Goal: Feedback & Contribution: Submit feedback/report problem

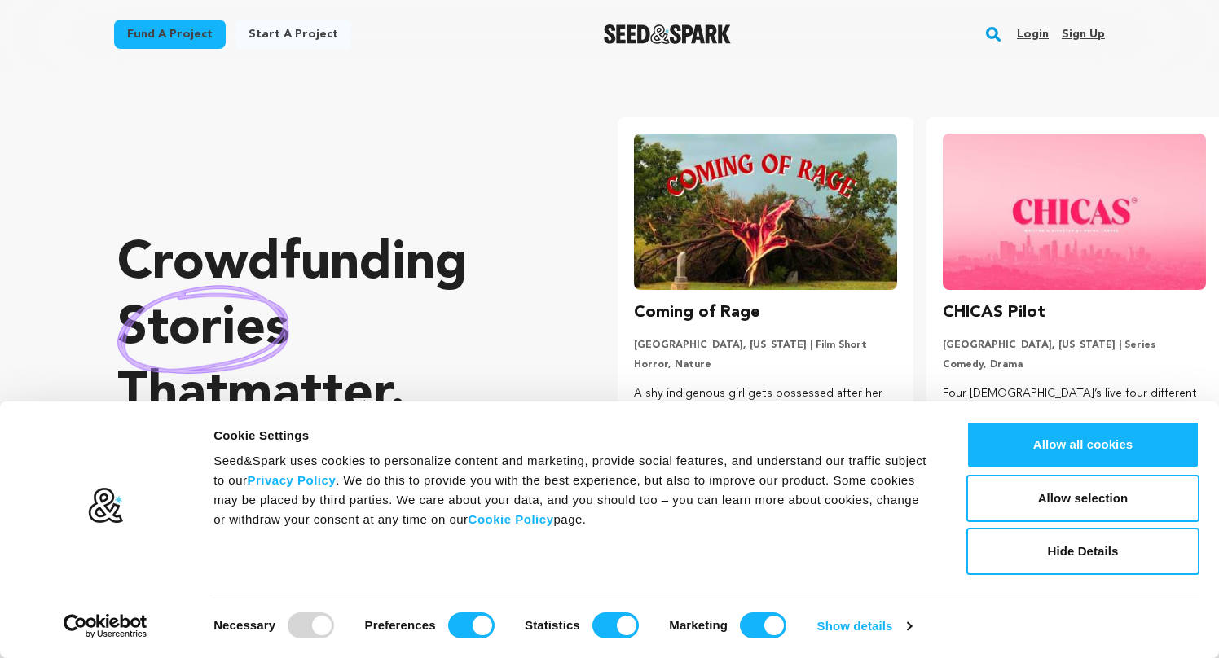
click at [1033, 36] on link "Login" at bounding box center [1033, 34] width 32 height 26
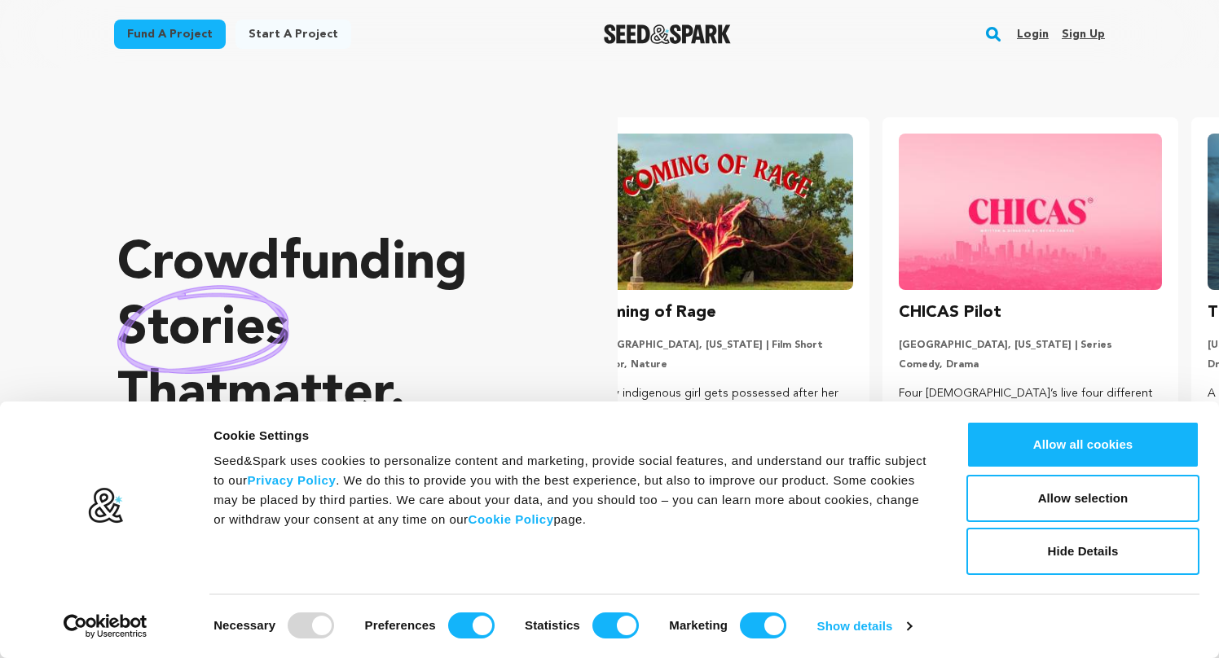
scroll to position [0, 213]
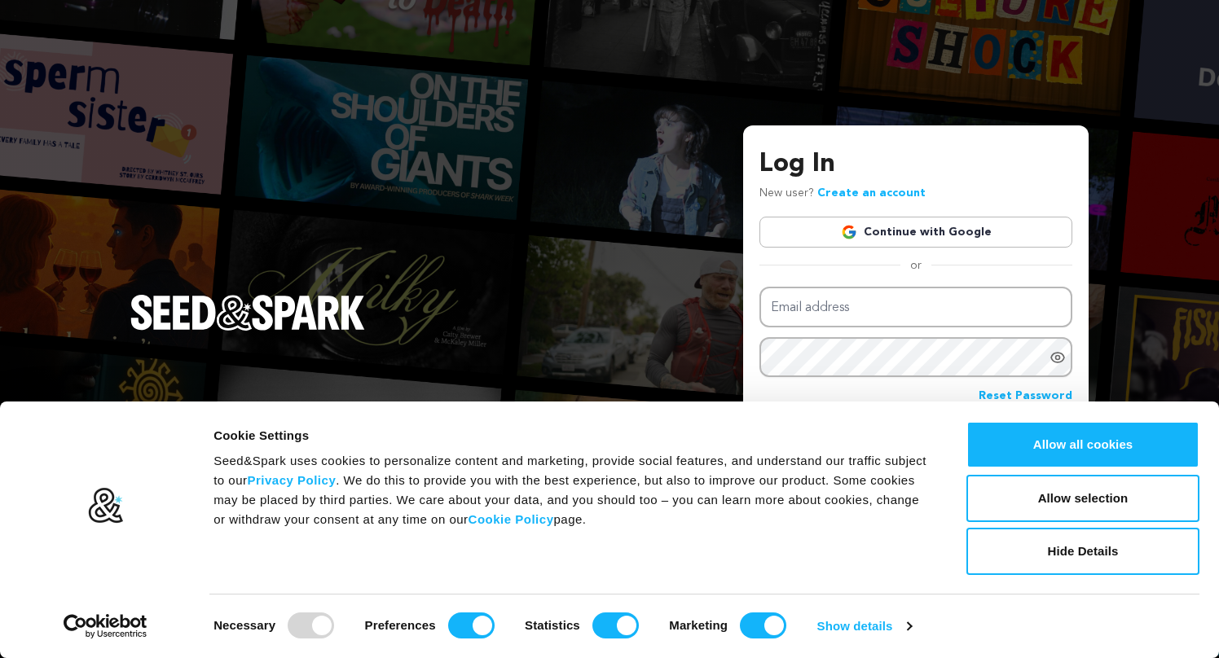
click at [913, 228] on link "Continue with Google" at bounding box center [915, 232] width 313 height 31
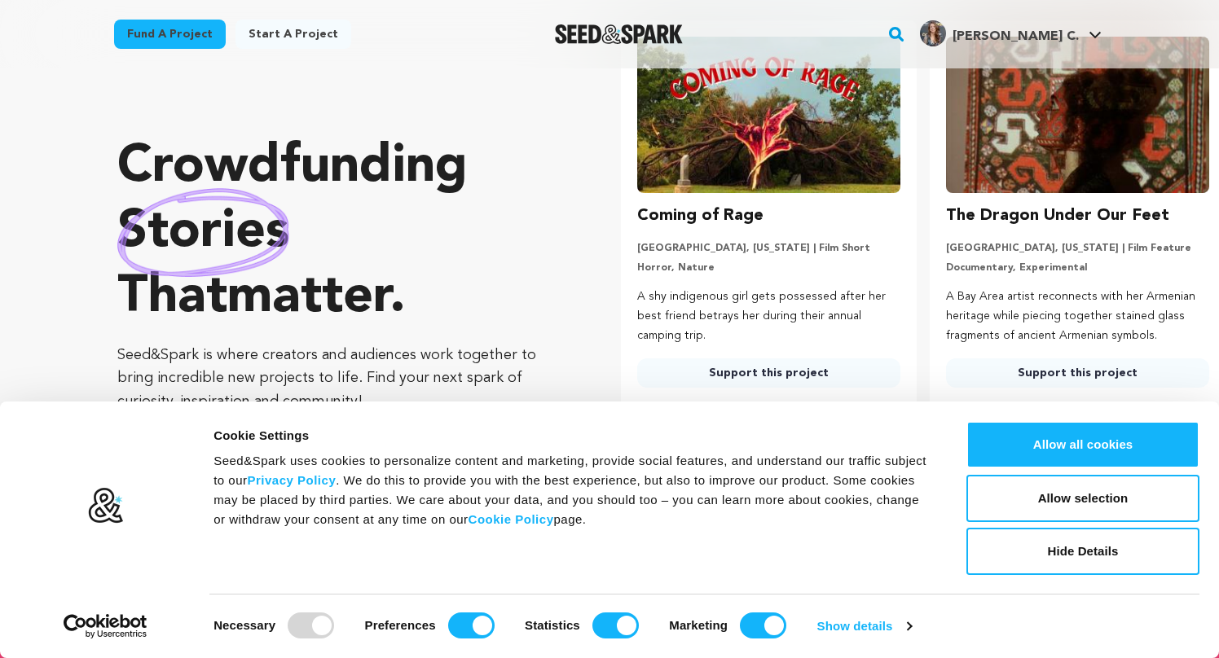
scroll to position [0, 322]
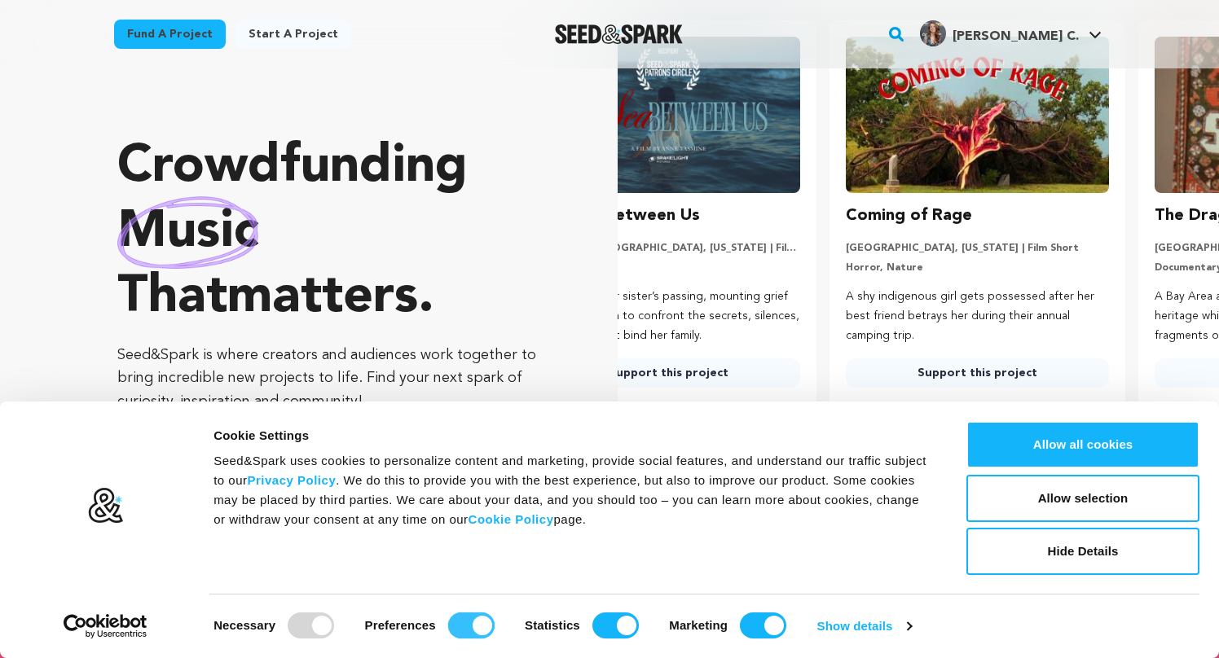
click at [455, 622] on input "Preferences" at bounding box center [471, 626] width 46 height 26
checkbox input "false"
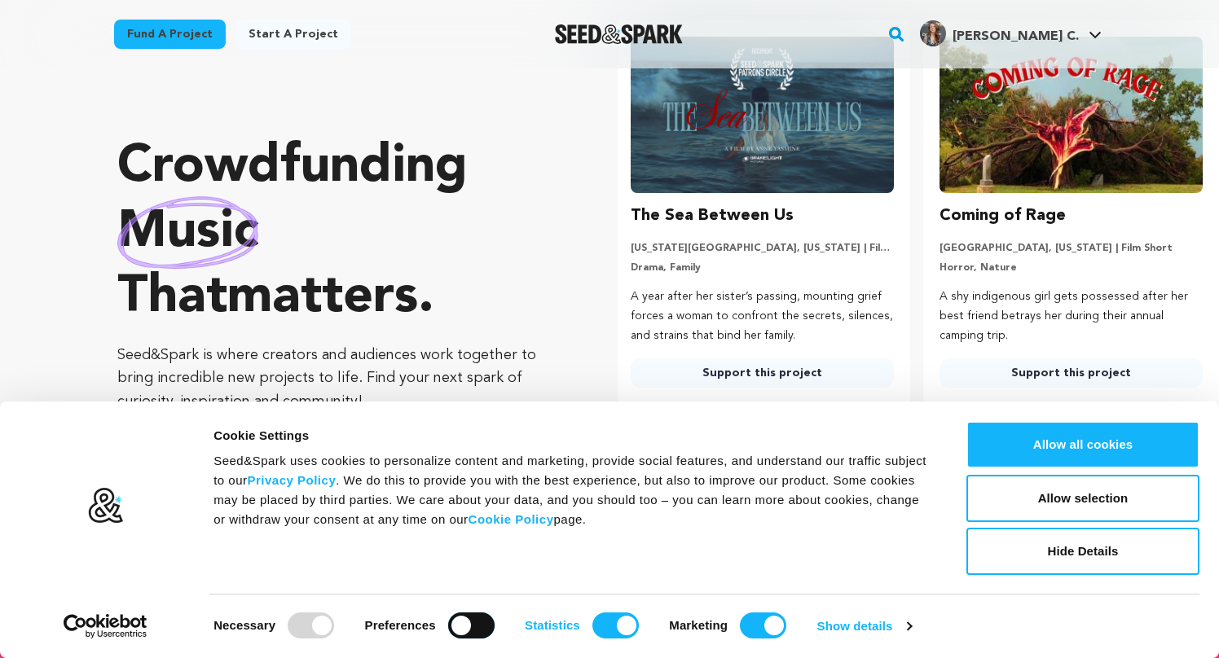
scroll to position [0, 0]
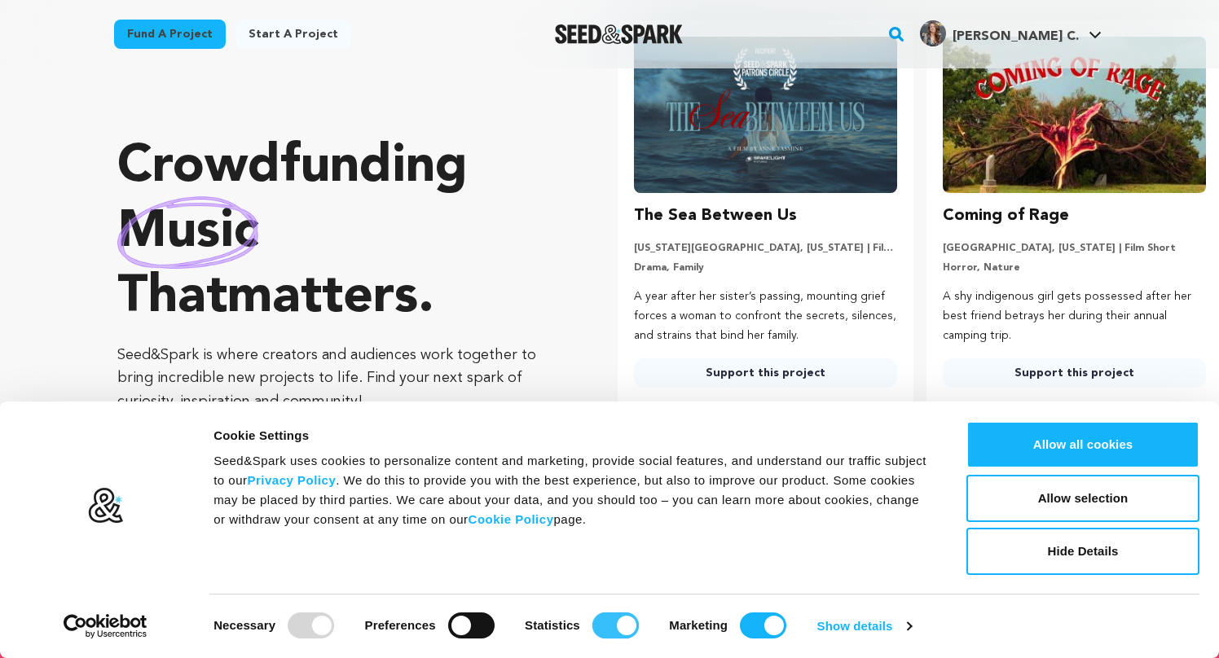
click at [605, 629] on input "Statistics" at bounding box center [615, 626] width 46 height 26
checkbox input "false"
click at [741, 630] on input "Marketing" at bounding box center [763, 626] width 46 height 26
checkbox input "false"
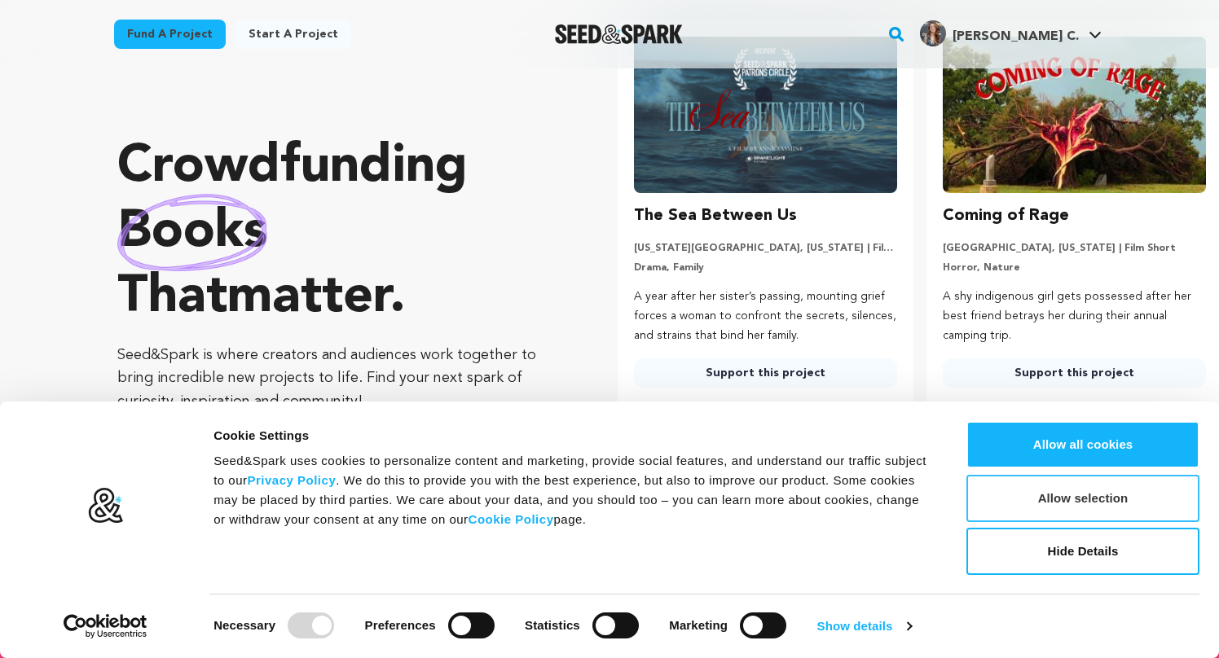
click at [1043, 504] on button "Allow selection" at bounding box center [1082, 498] width 233 height 47
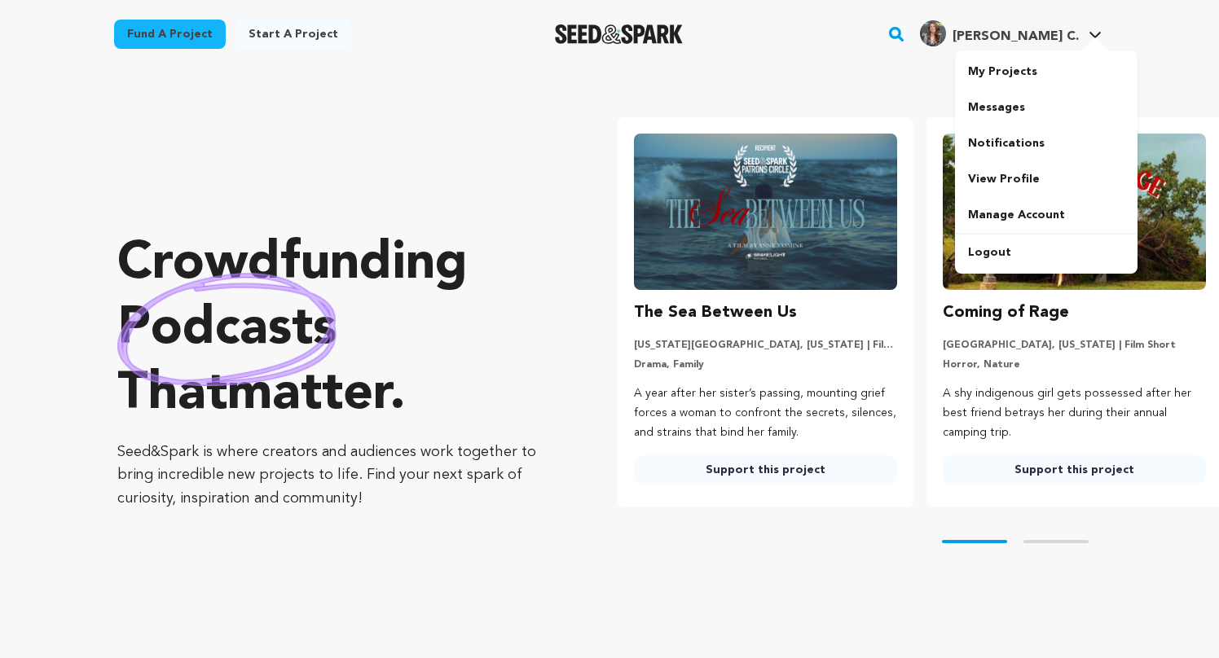
click at [1089, 34] on icon at bounding box center [1095, 35] width 13 height 8
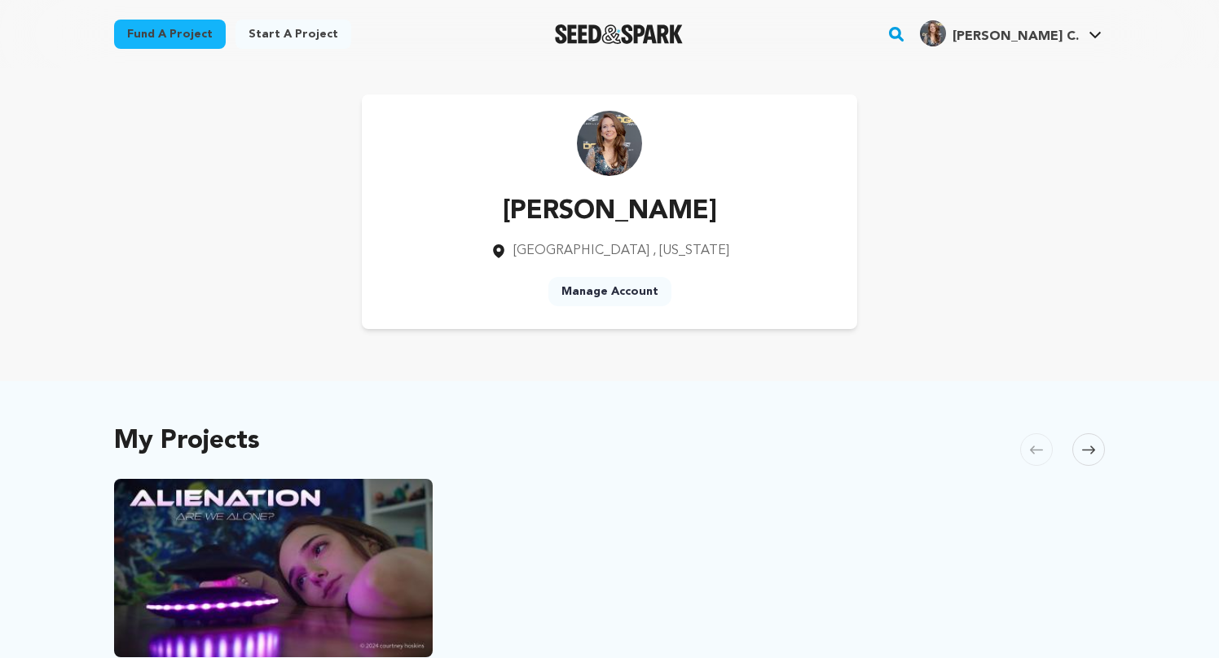
click at [1089, 34] on icon at bounding box center [1095, 35] width 13 height 8
click at [1004, 73] on link "My Projects" at bounding box center [1046, 72] width 183 height 36
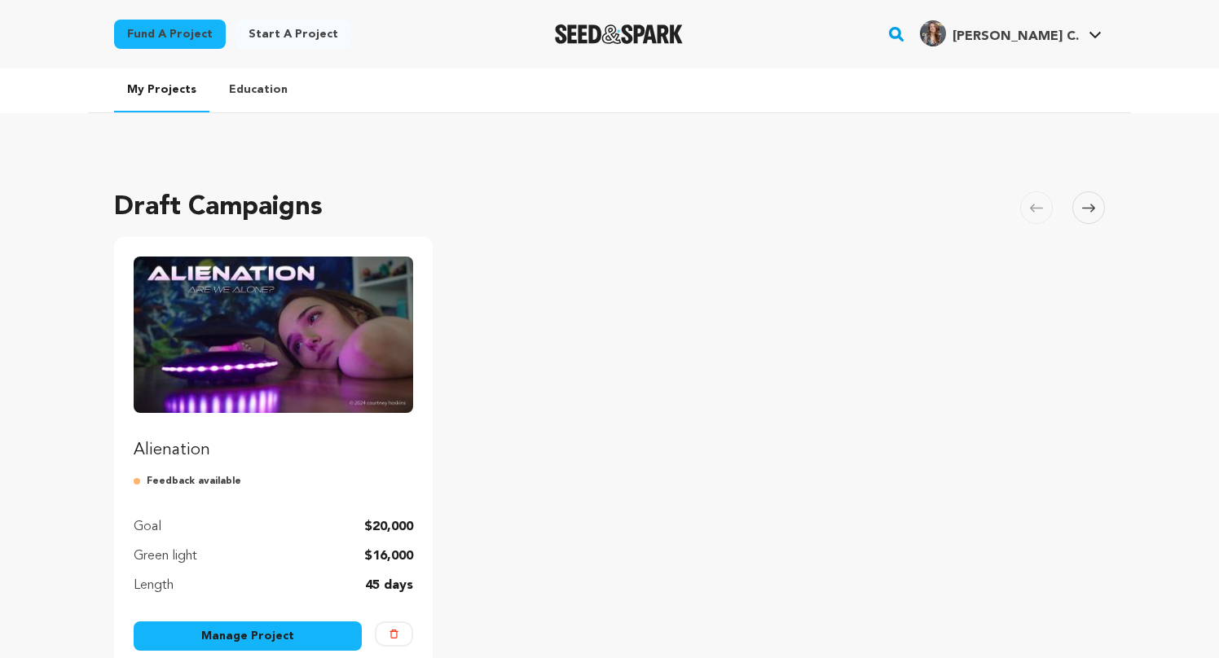
click at [245, 354] on img "Fund Alienation" at bounding box center [273, 335] width 279 height 156
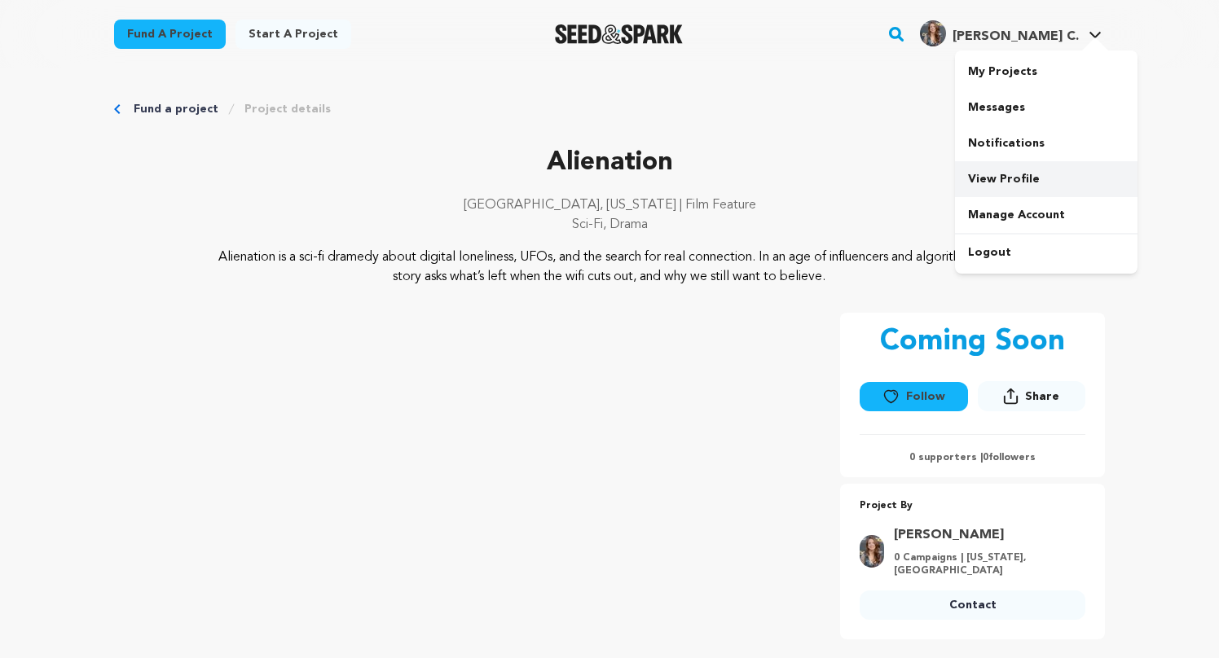
click at [1011, 183] on link "View Profile" at bounding box center [1046, 179] width 183 height 36
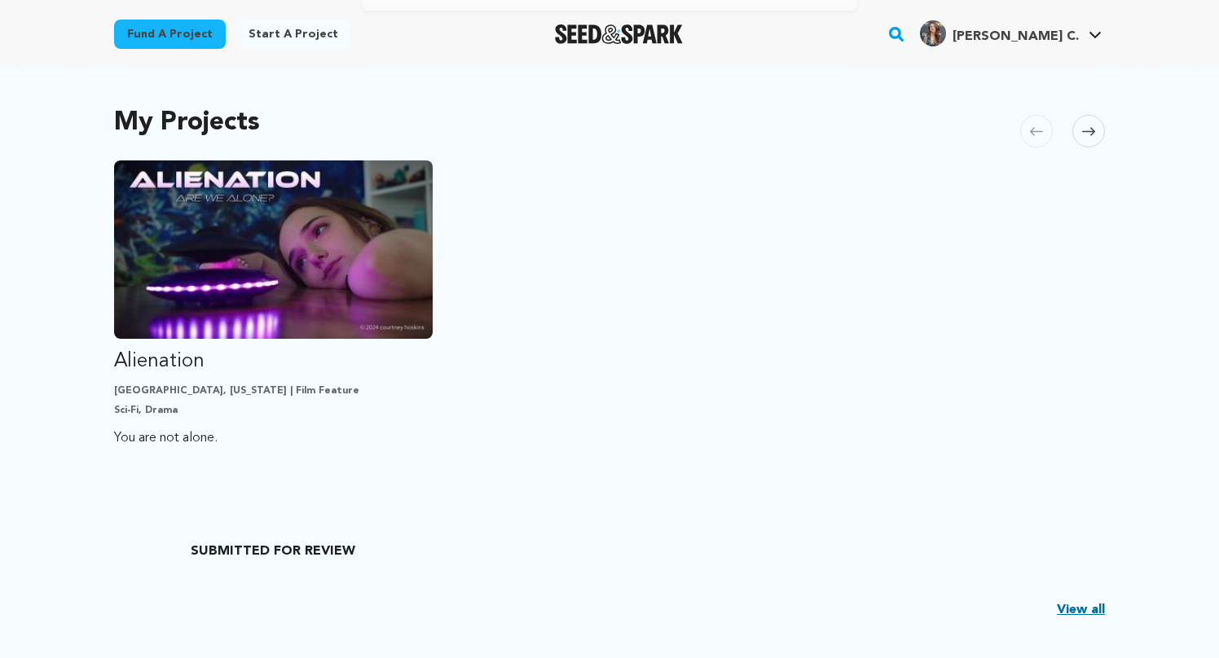
scroll to position [476, 0]
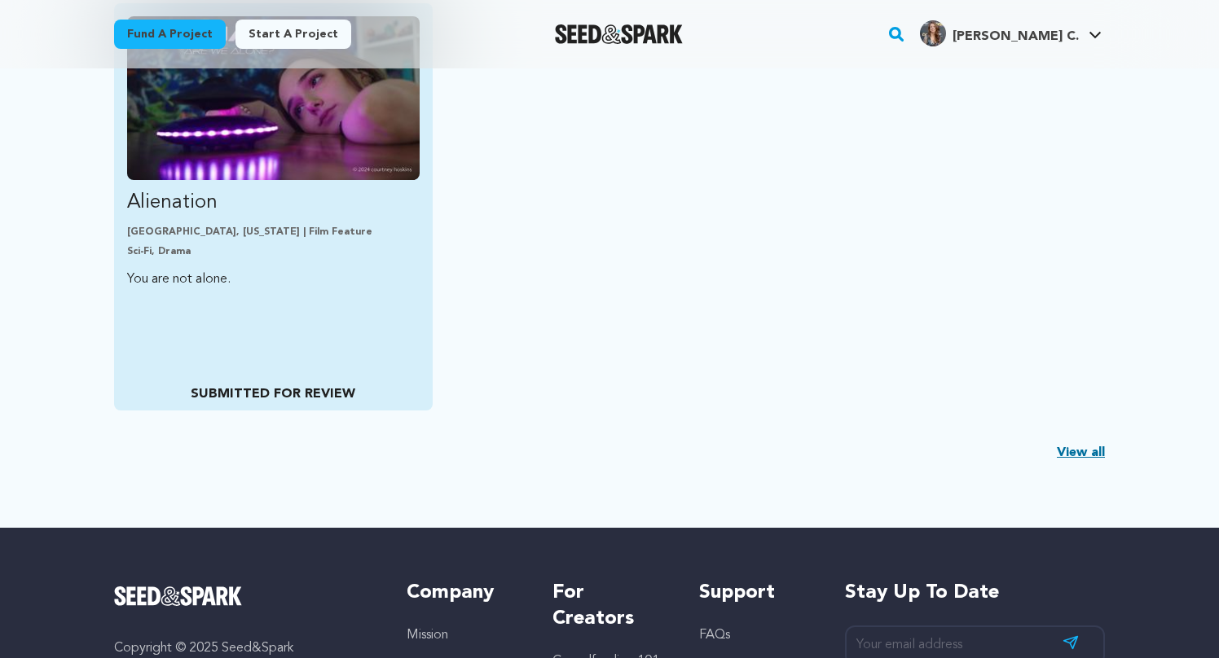
click at [350, 321] on div "Alienation [GEOGRAPHIC_DATA], [US_STATE] | Film Feature Sci-Fi, Drama You are n…" at bounding box center [273, 206] width 319 height 407
click at [301, 397] on p "SUBMITTED FOR REVIEW" at bounding box center [273, 395] width 292 height 20
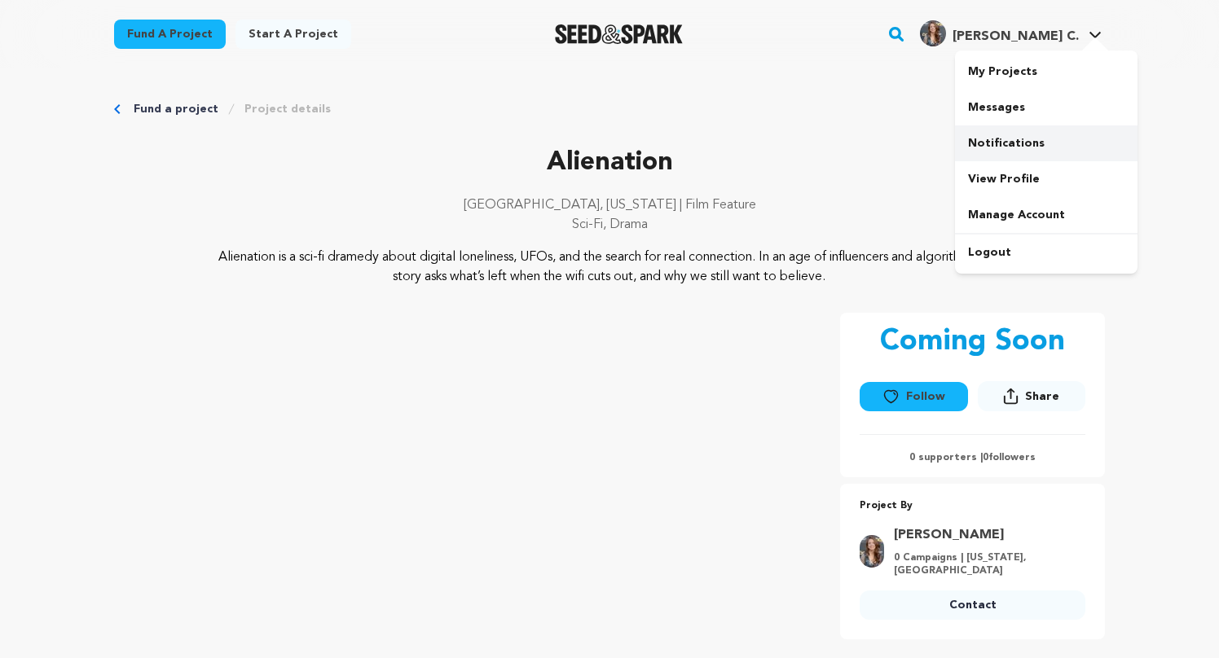
click at [1002, 138] on link "Notifications" at bounding box center [1046, 143] width 183 height 36
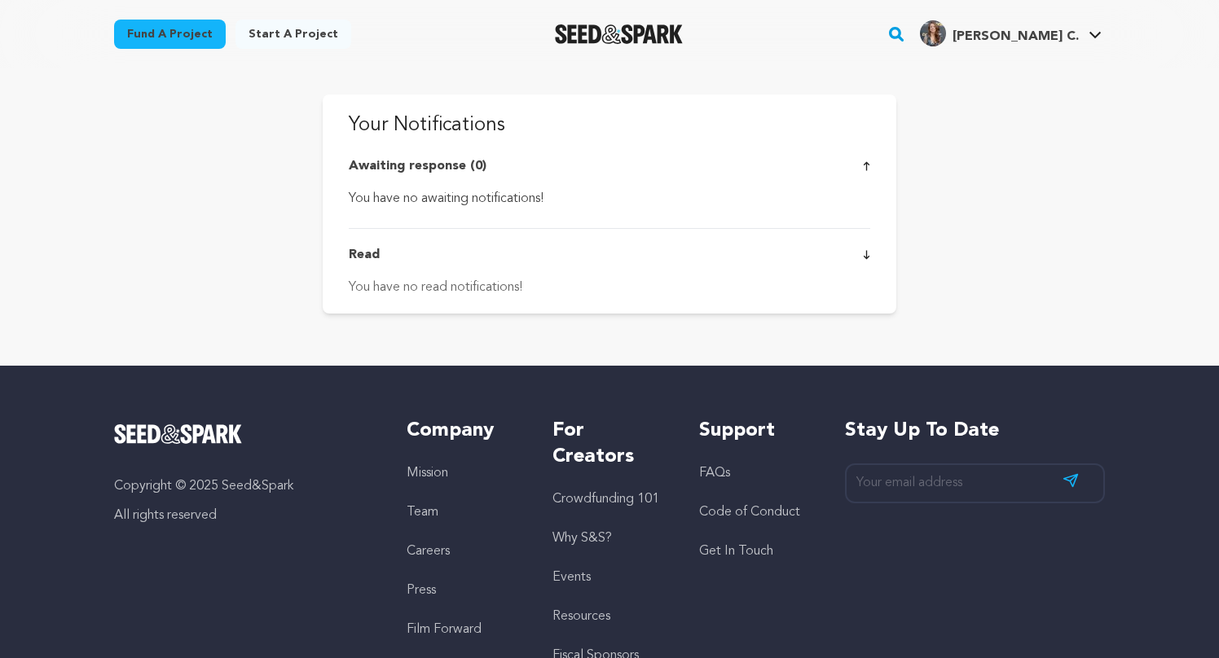
click at [865, 163] on icon at bounding box center [867, 165] width 7 height 9
click at [1090, 36] on icon at bounding box center [1095, 35] width 13 height 8
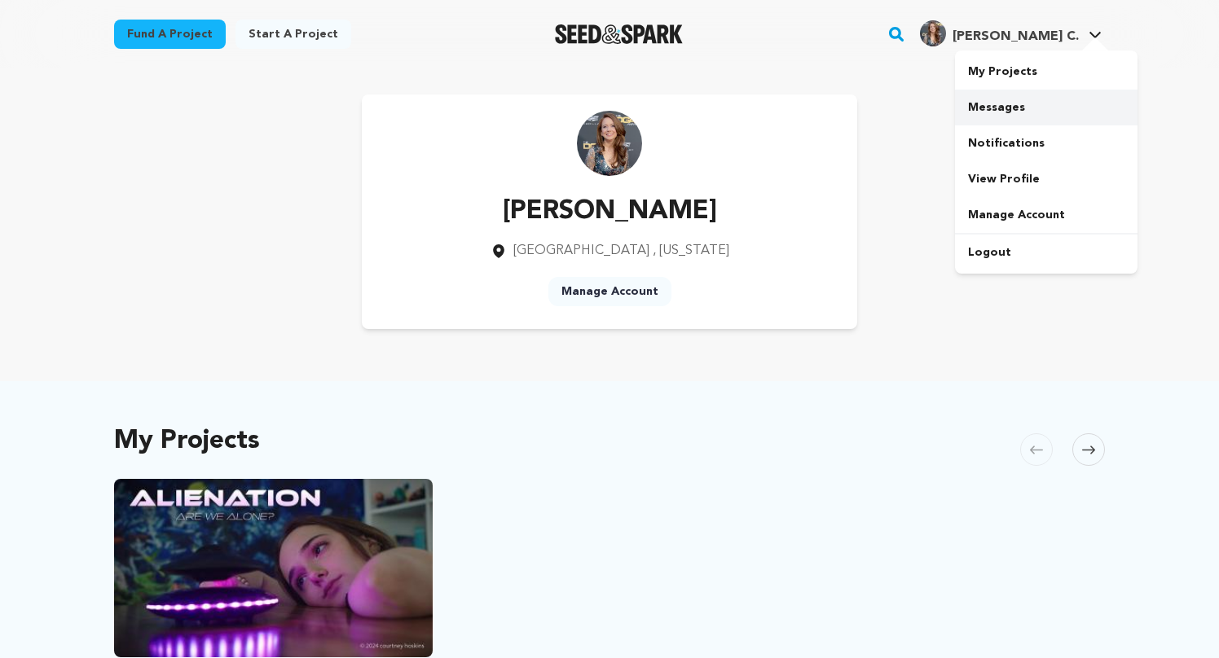
click at [1020, 118] on link "Messages" at bounding box center [1046, 108] width 183 height 36
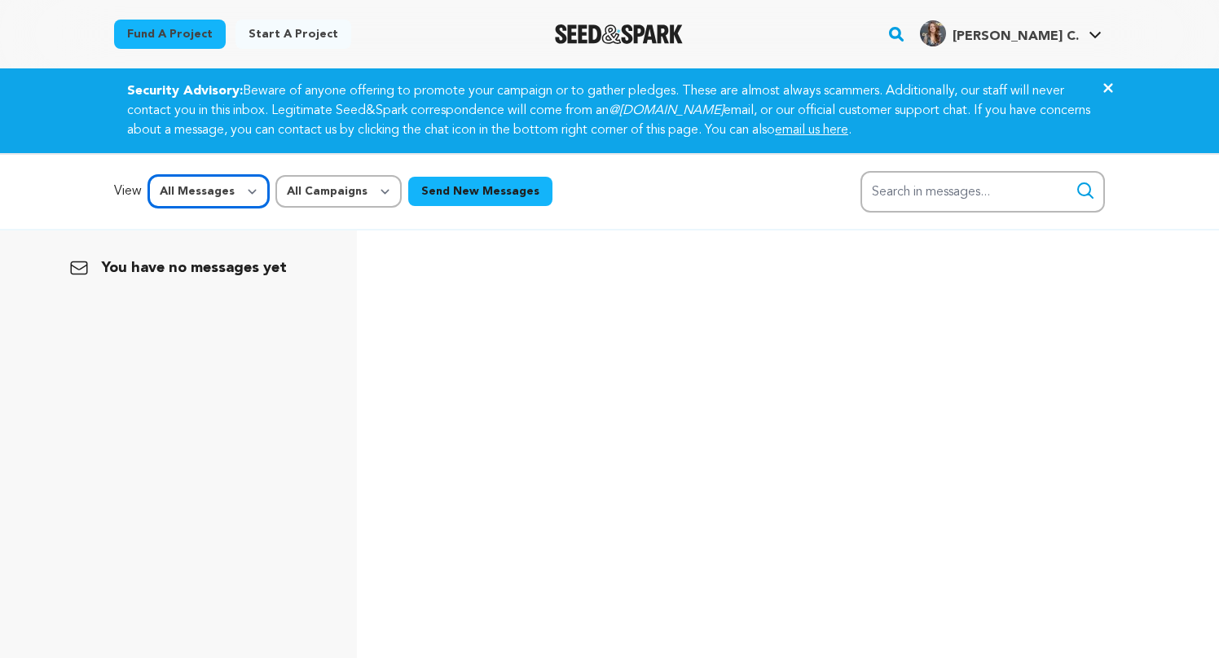
click at [249, 194] on select "All Messages Starred Unread" at bounding box center [208, 191] width 121 height 33
click at [371, 190] on select "All Campaigns Alienation" at bounding box center [338, 191] width 126 height 33
select select "60449"
click at [1113, 81] on icon "Close" at bounding box center [1108, 88] width 20 height 20
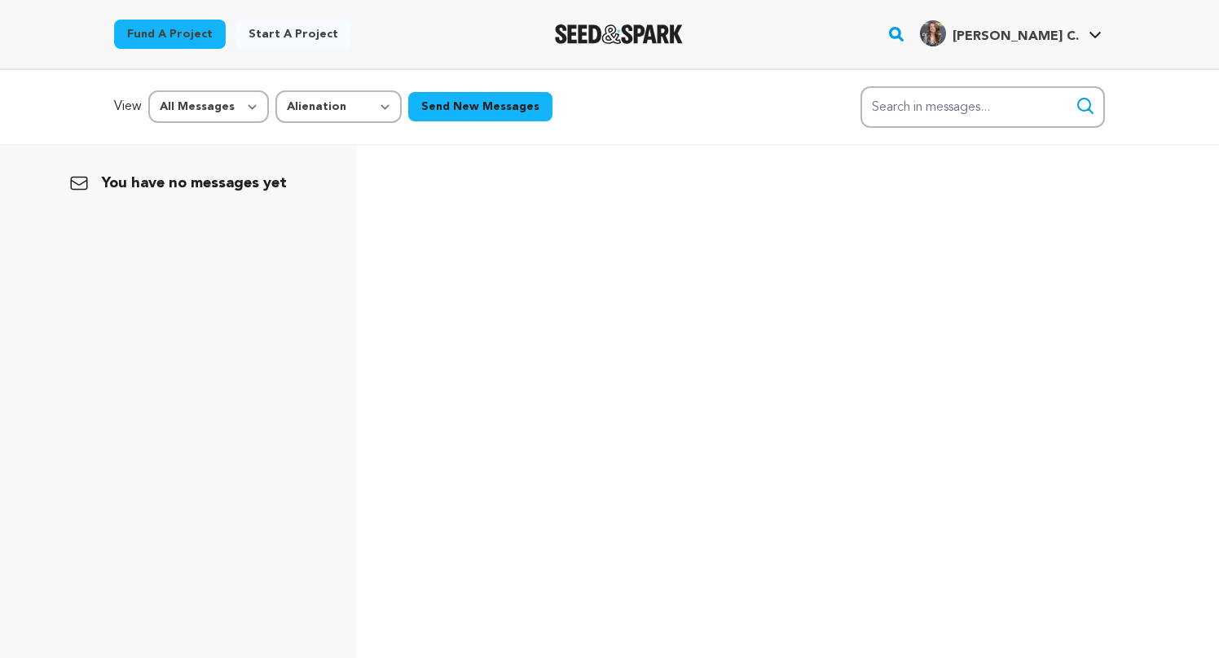
click at [456, 200] on div "You have no messages yet" at bounding box center [609, 475] width 1219 height 658
click at [1013, 63] on link "My Projects" at bounding box center [1046, 72] width 183 height 36
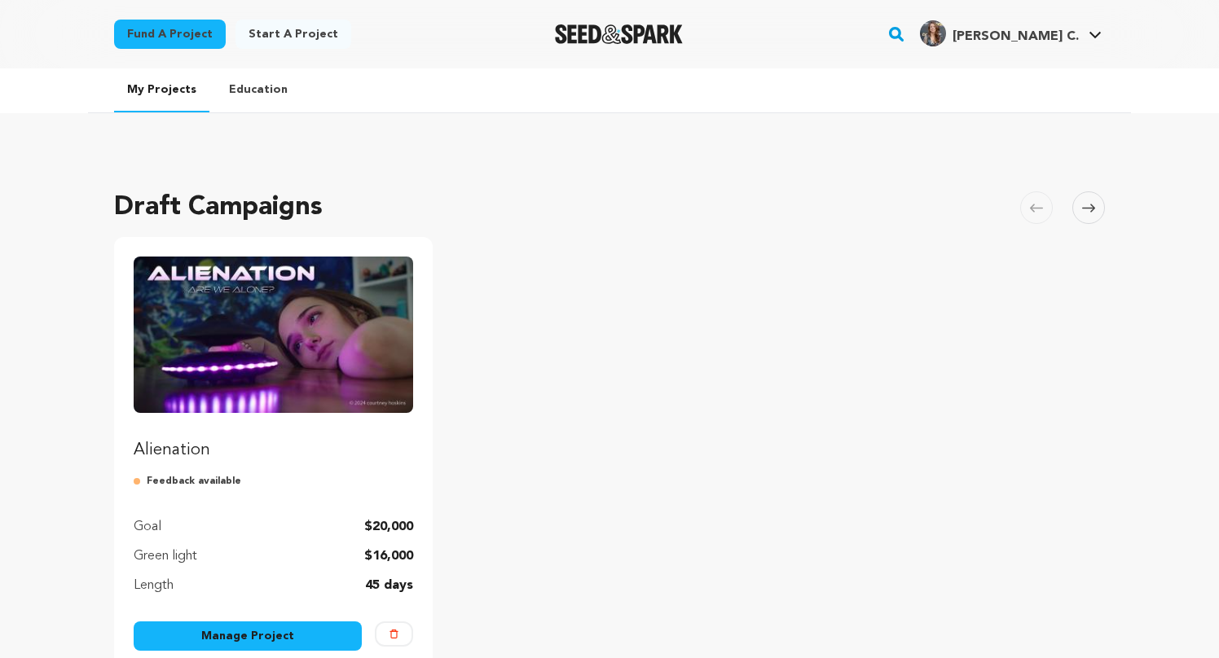
scroll to position [2, 0]
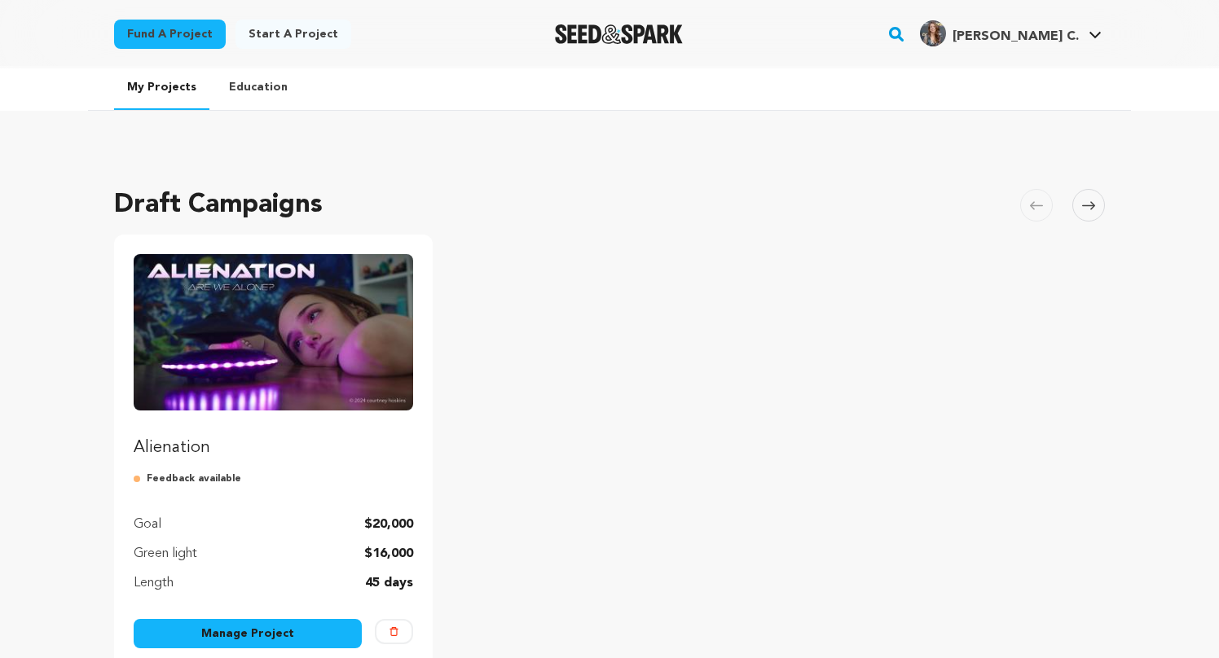
click at [202, 474] on p "Feedback available" at bounding box center [273, 479] width 279 height 13
click at [178, 482] on p "Feedback available" at bounding box center [273, 479] width 279 height 13
click at [275, 442] on p "Alienation" at bounding box center [273, 448] width 279 height 23
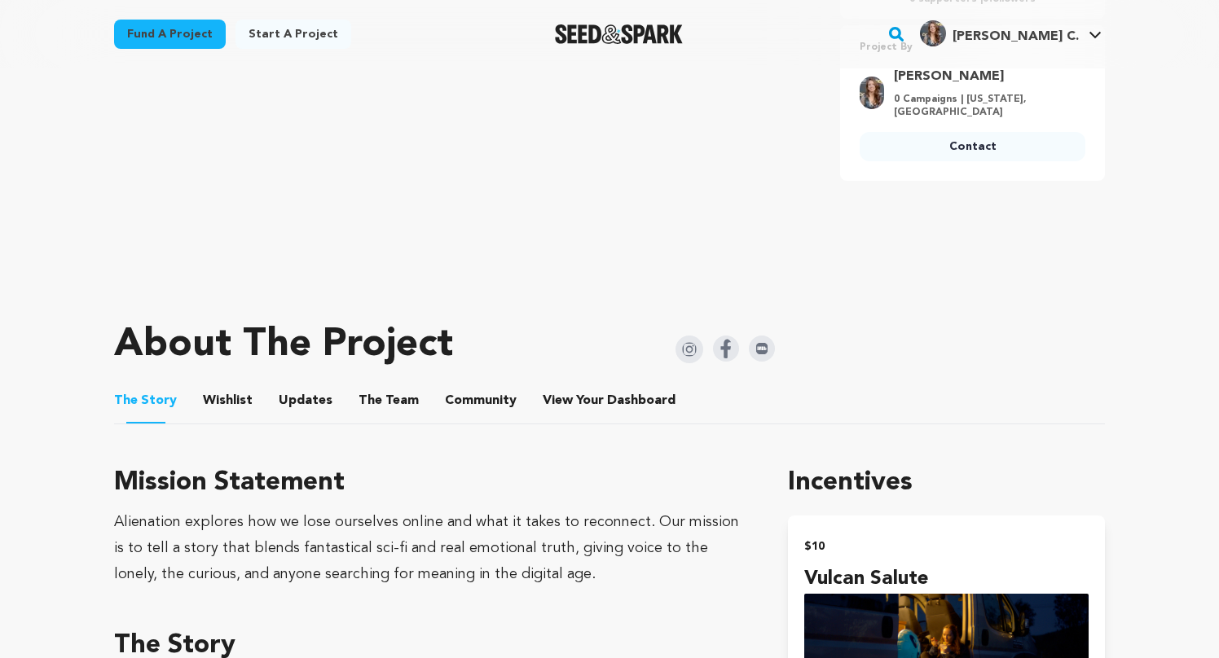
scroll to position [462, 0]
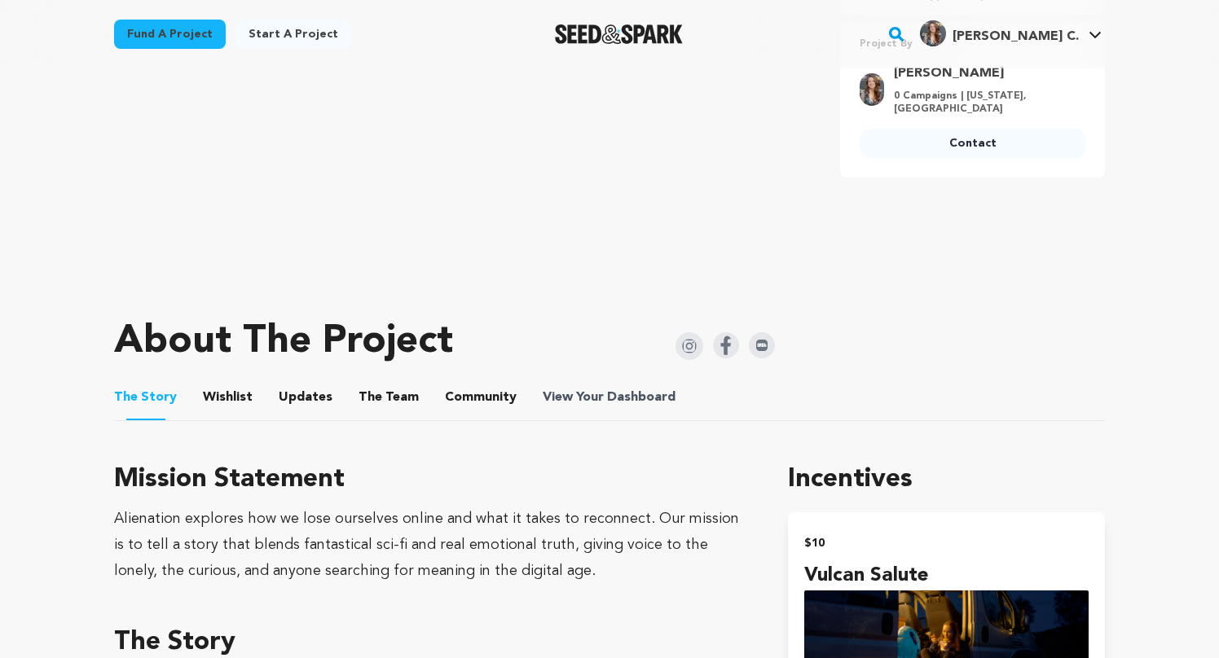
click at [587, 401] on span "View Your Dashboard" at bounding box center [611, 398] width 136 height 20
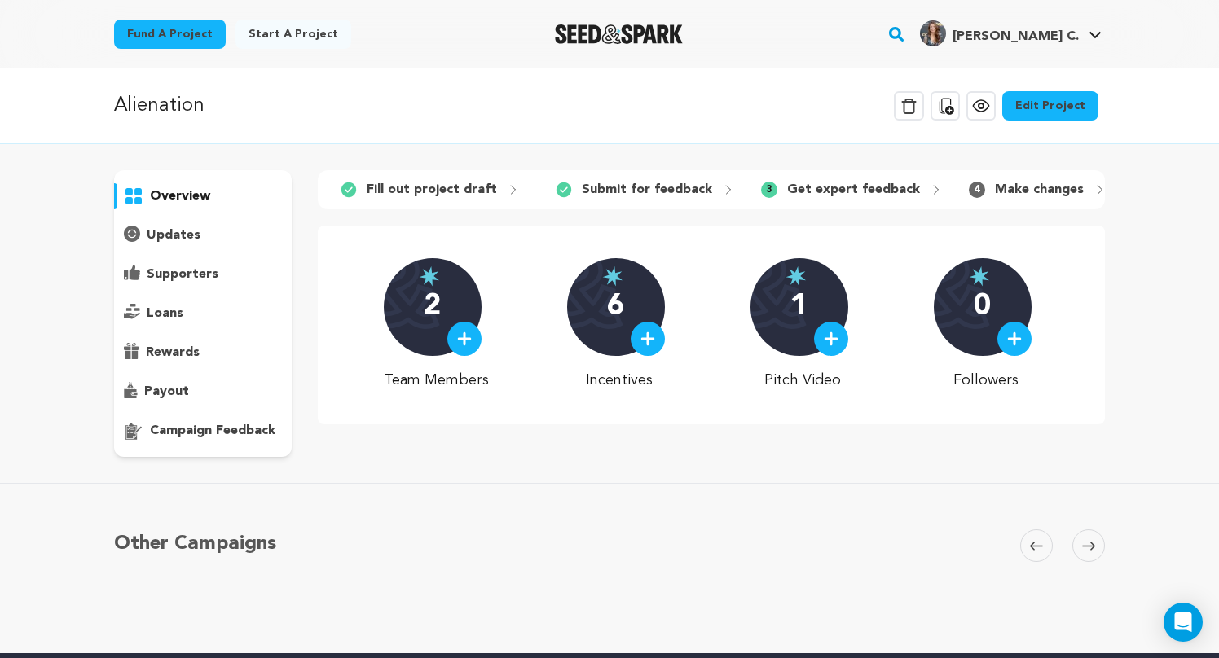
click at [195, 429] on p "campaign feedback" at bounding box center [212, 431] width 125 height 20
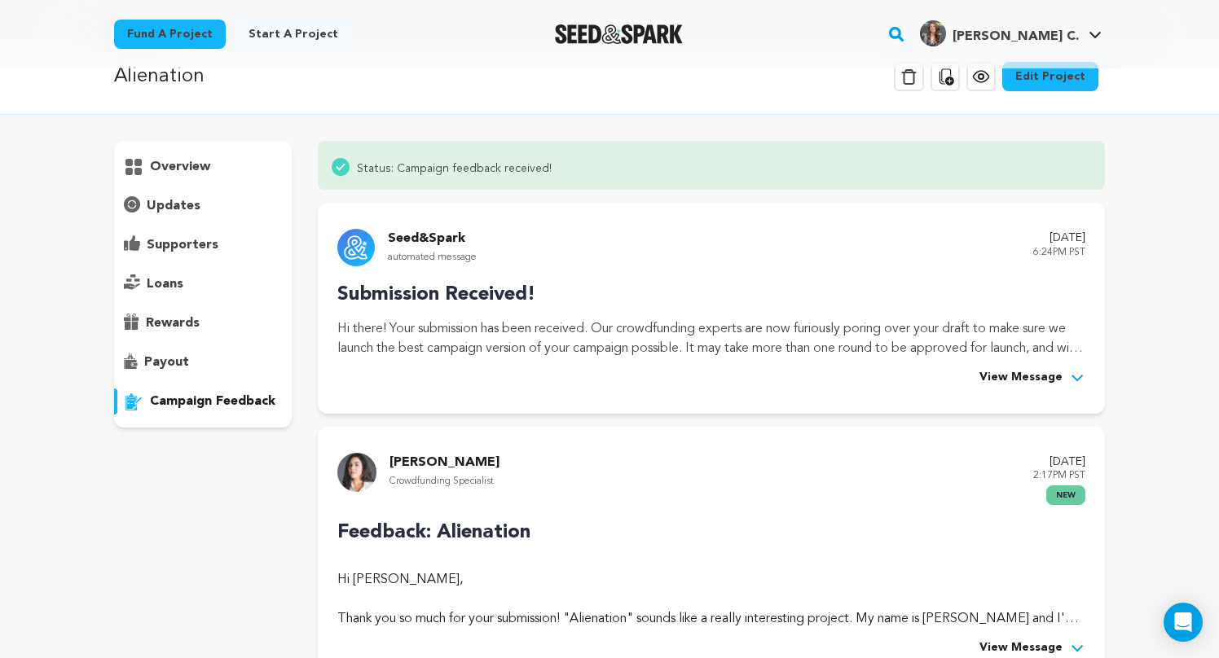
scroll to position [33, 0]
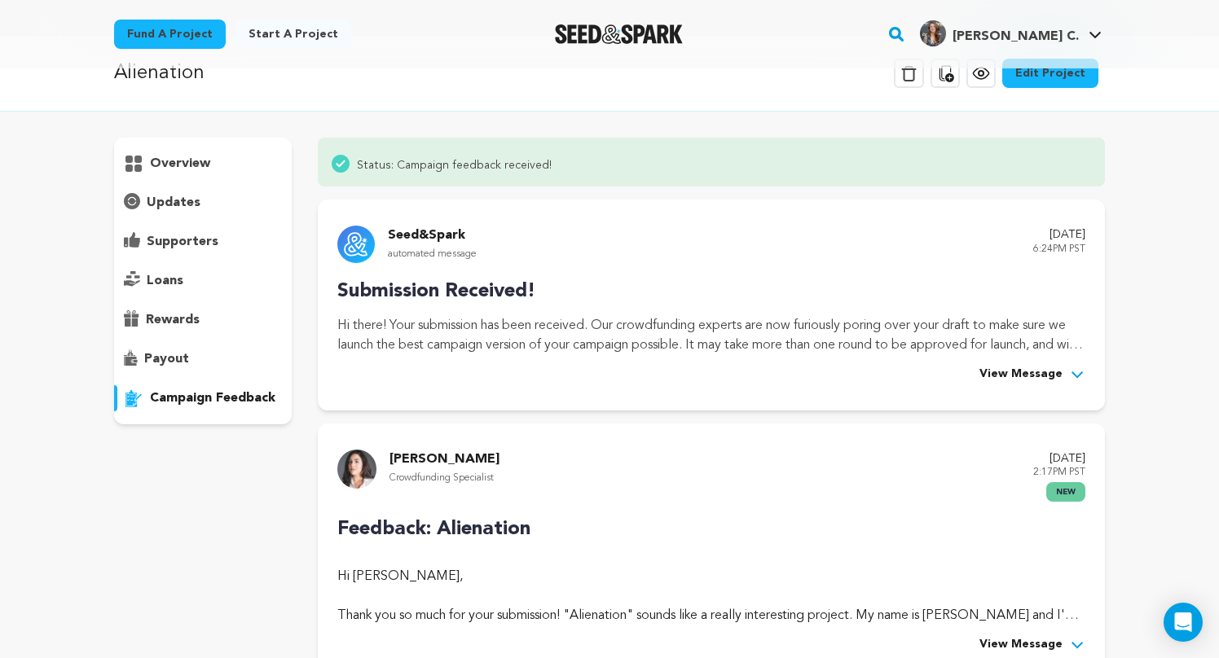
click at [975, 371] on div "View Message" at bounding box center [711, 375] width 748 height 20
click at [993, 371] on span "View Message" at bounding box center [1020, 375] width 83 height 20
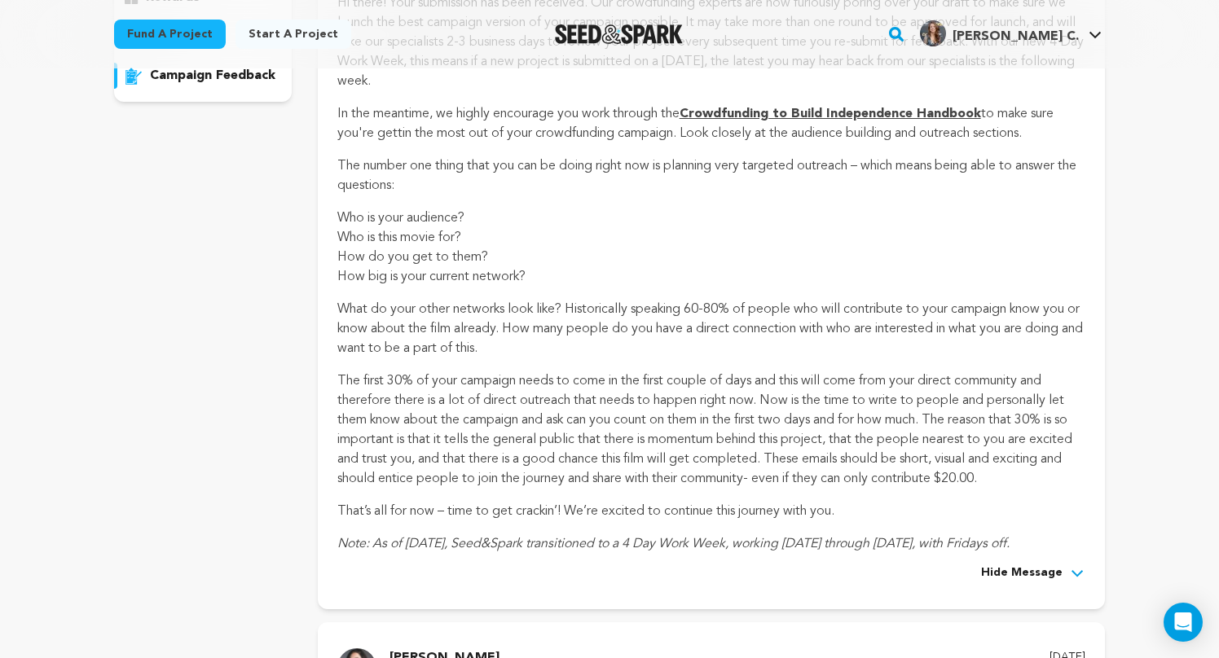
scroll to position [349, 0]
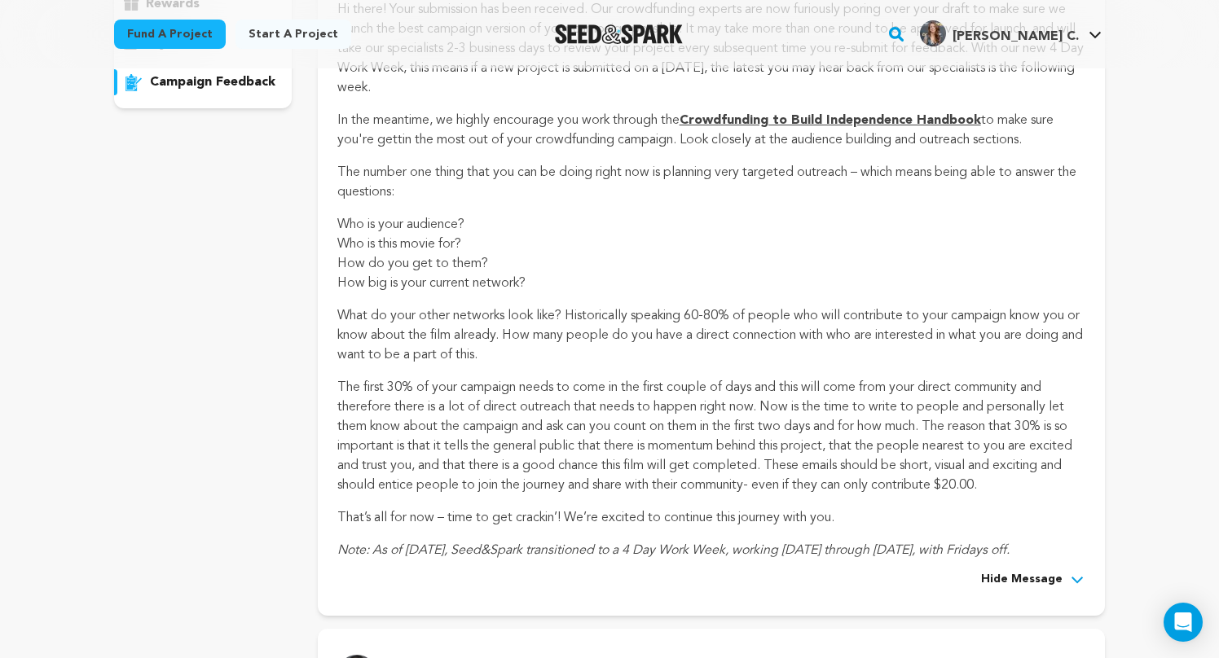
drag, startPoint x: 334, startPoint y: 222, endPoint x: 1084, endPoint y: 546, distance: 817.5
click at [1084, 546] on div "Seed&Spark automated message May 20, 2025 6:24PM PST Submission Received! In th…" at bounding box center [711, 249] width 787 height 732
copy div "Who is your audience? Who is this movie for? How do you get to them? How big is…"
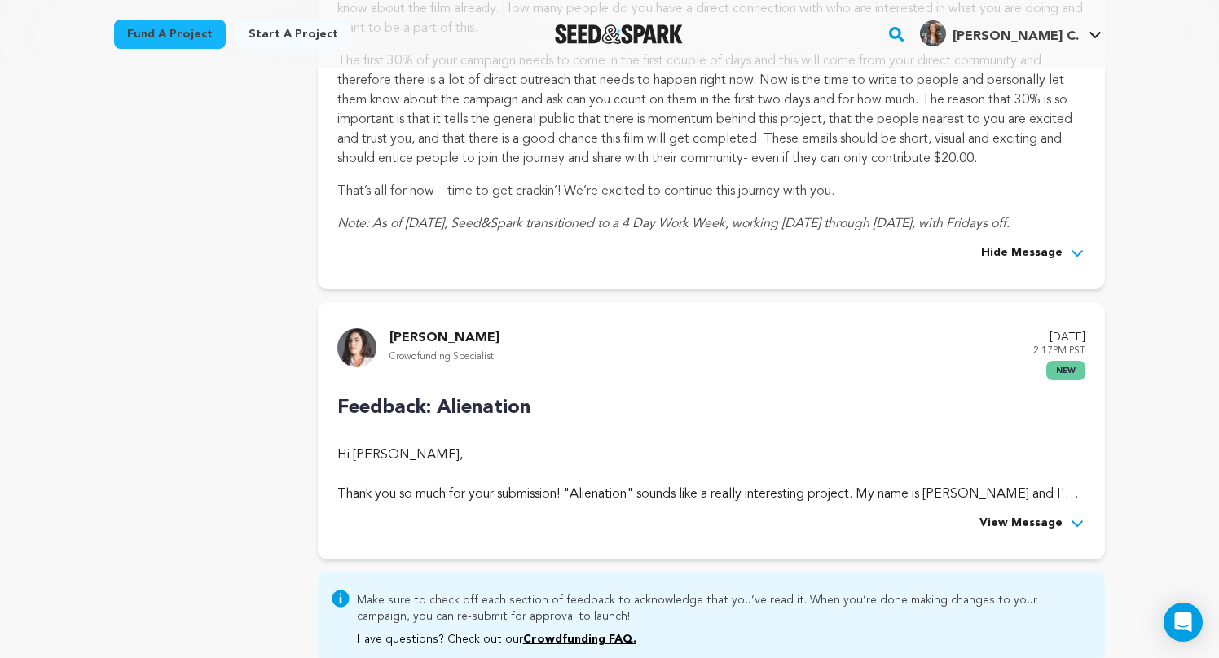
scroll to position [820, 0]
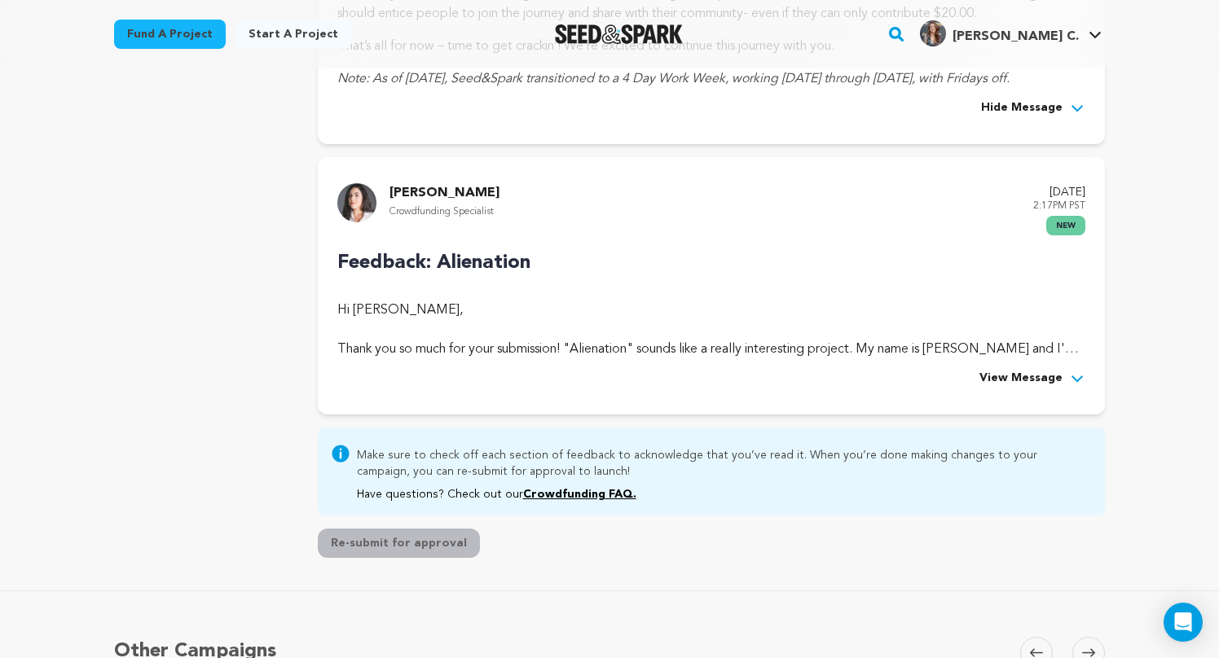
click at [1007, 381] on span "View Message" at bounding box center [1020, 379] width 83 height 20
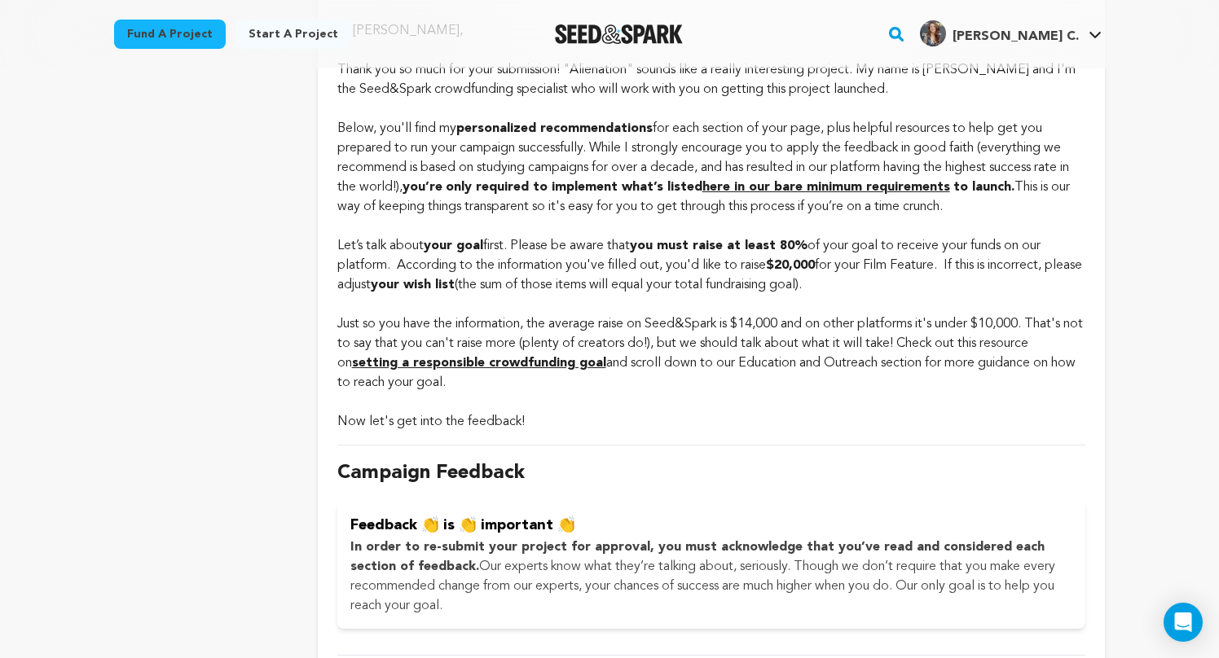
scroll to position [1156, 0]
